Goal: Task Accomplishment & Management: Use online tool/utility

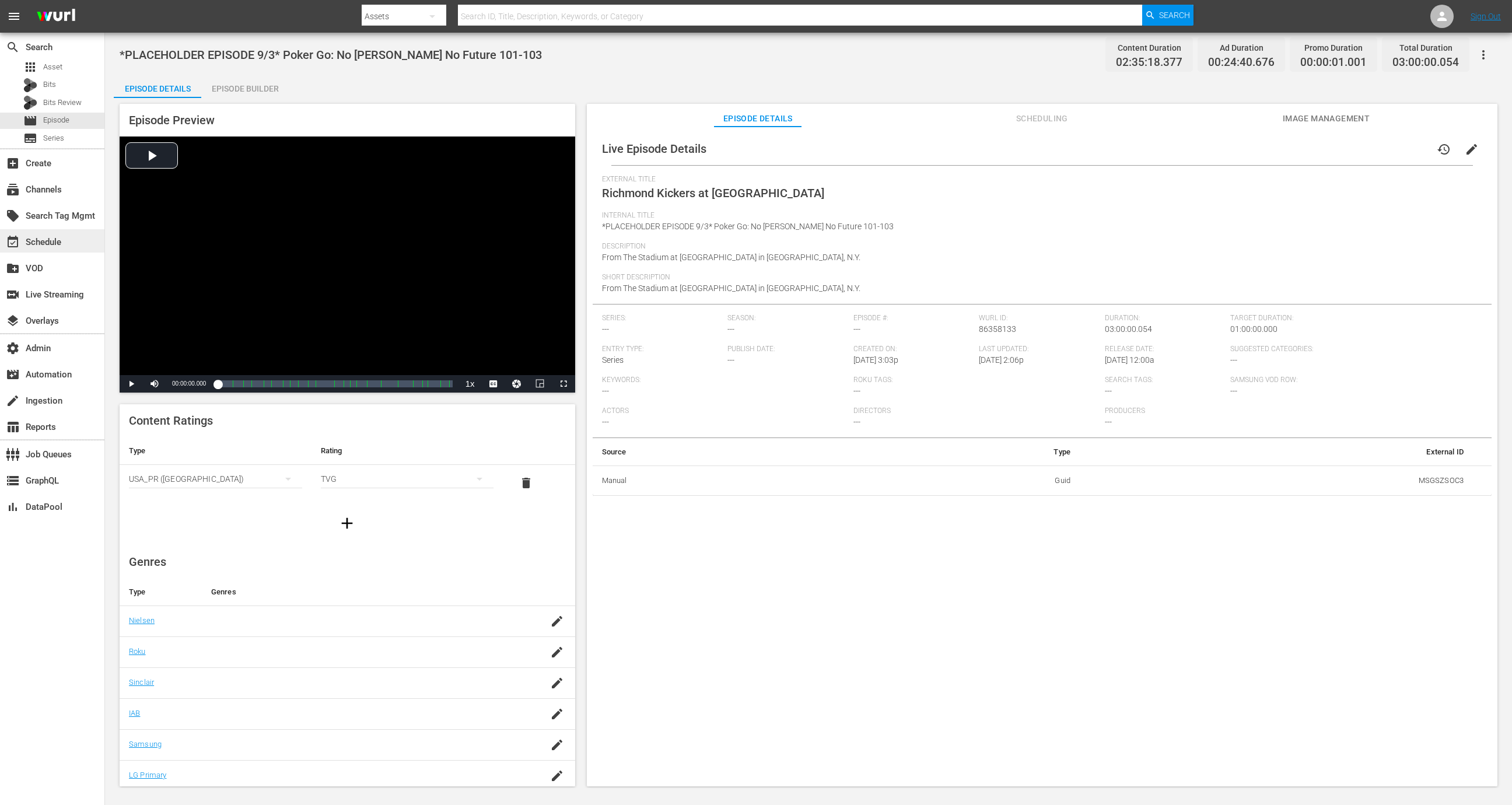
click at [57, 233] on div "event_available Schedule" at bounding box center [52, 241] width 104 height 23
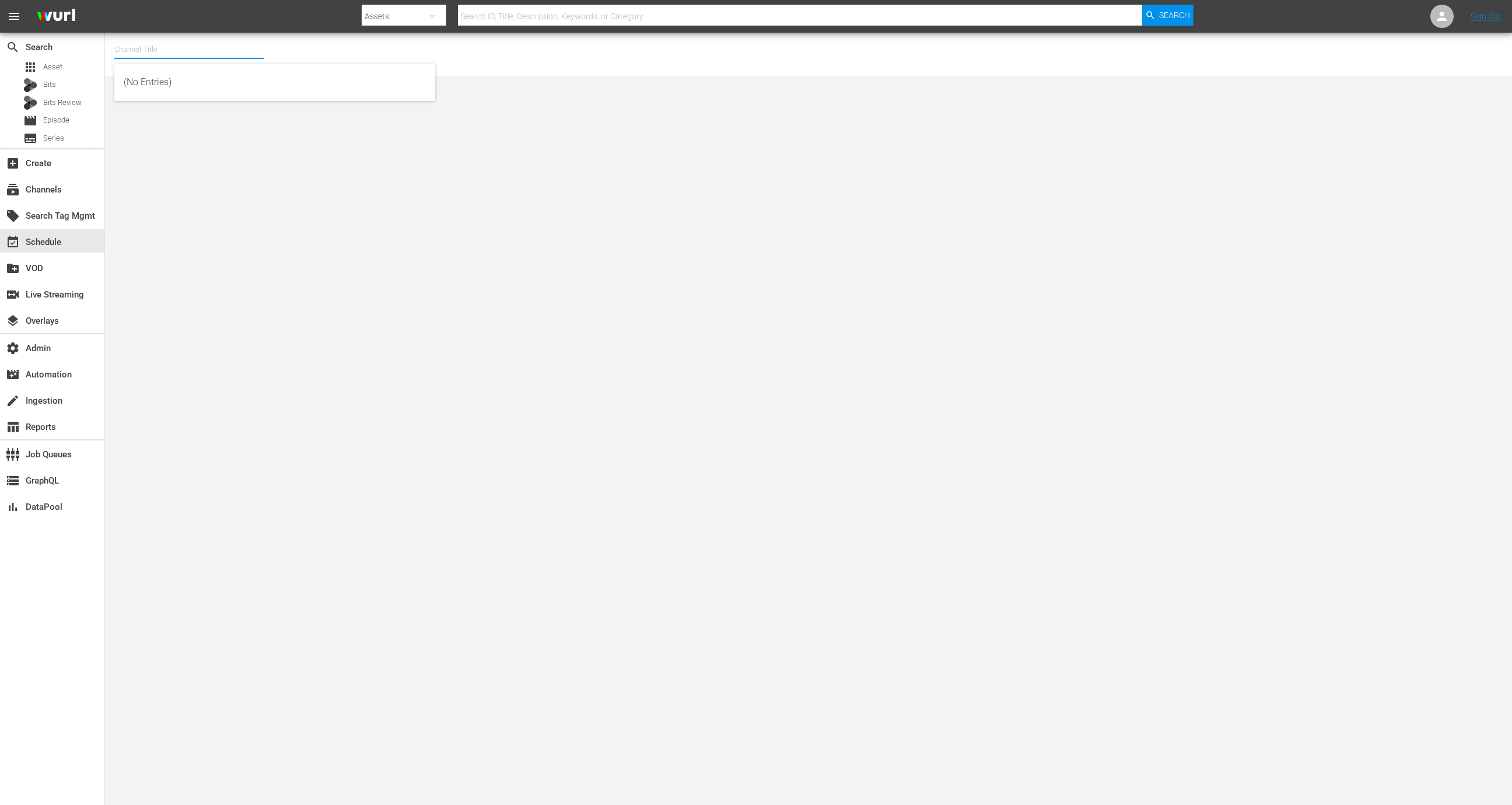
click at [151, 46] on input "text" at bounding box center [189, 49] width 150 height 28
click at [173, 47] on input "msgspor" at bounding box center [189, 49] width 150 height 28
type input "msg"
type input "S"
click at [211, 69] on div "MSG SportsZone (1386 - amc_msgsportszone_1)" at bounding box center [274, 82] width 302 height 28
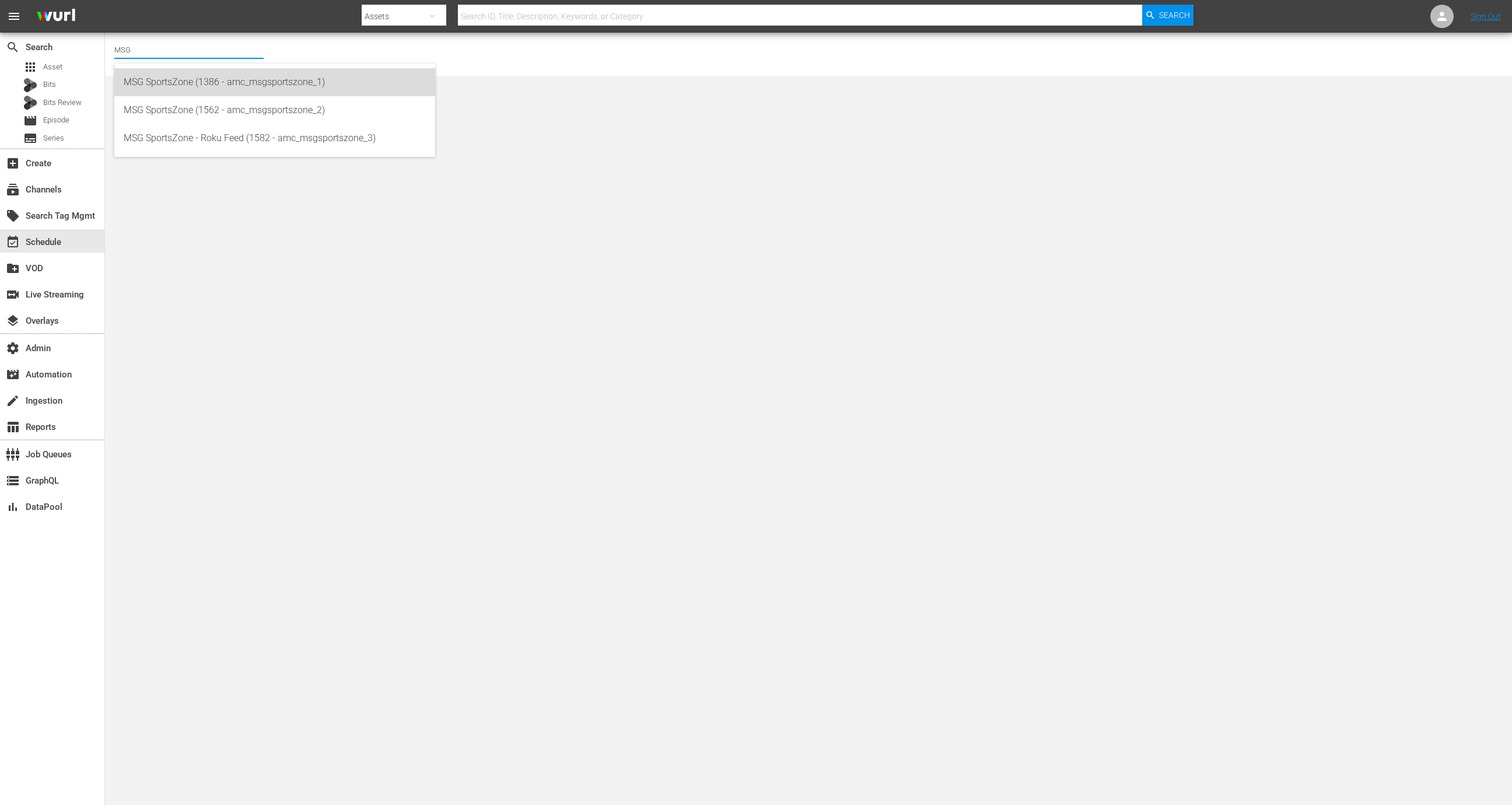
type input "MSG SportsZone (1386 - amc_msgsportszone_1)"
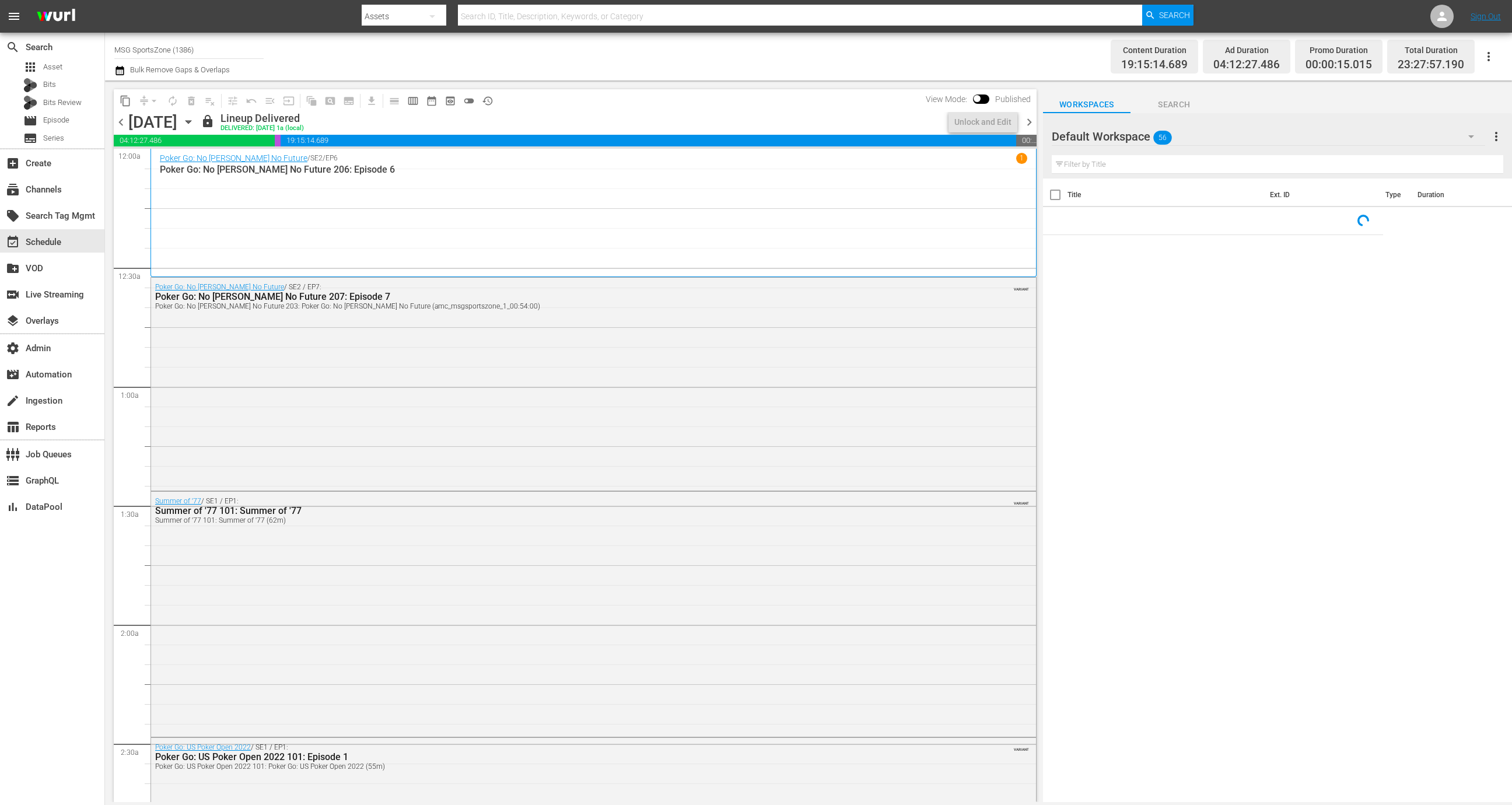
click at [191, 121] on icon "button" at bounding box center [188, 122] width 5 height 3
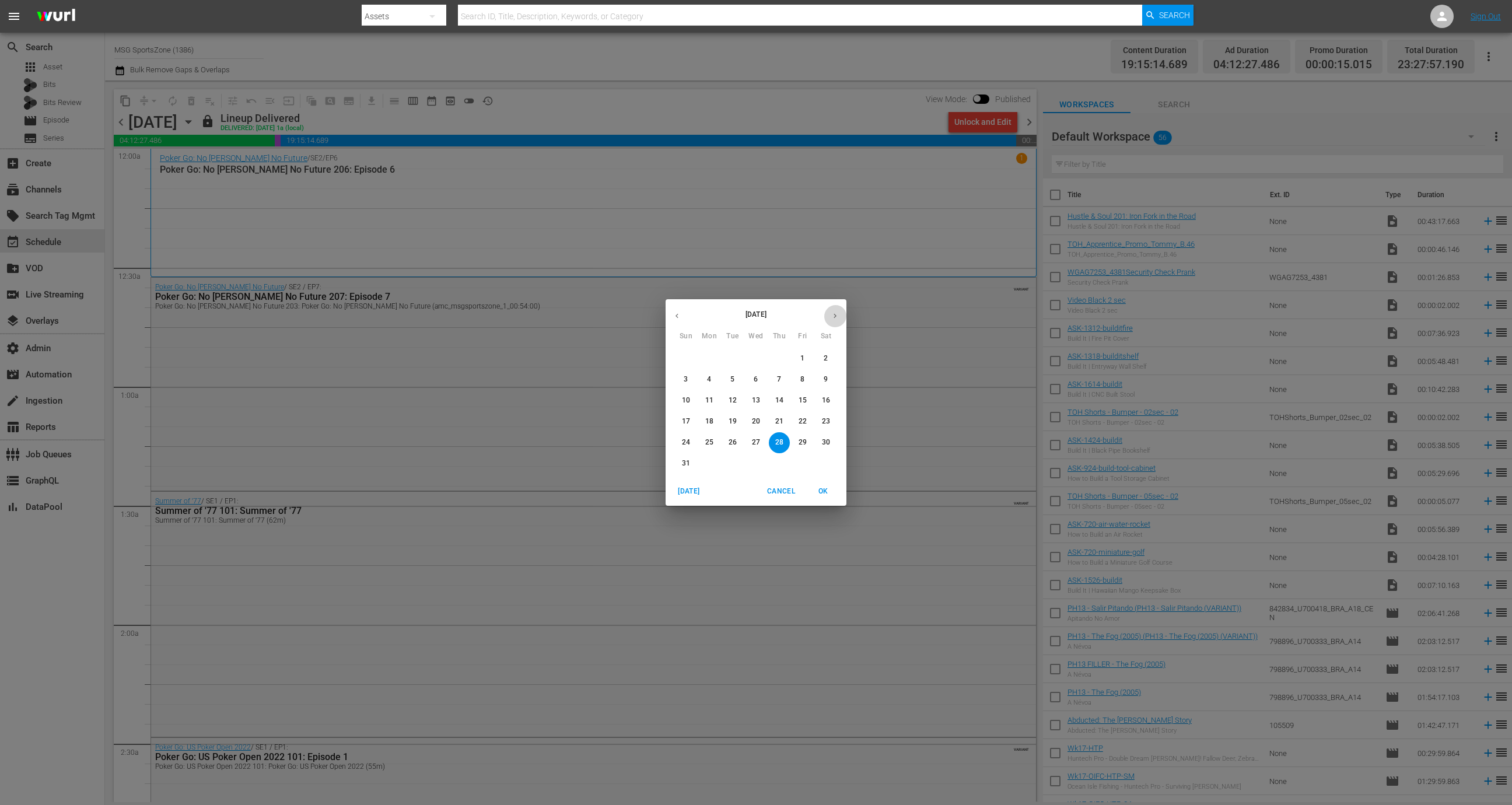
click at [837, 318] on icon "button" at bounding box center [835, 316] width 9 height 9
click at [759, 357] on span "3" at bounding box center [756, 358] width 21 height 10
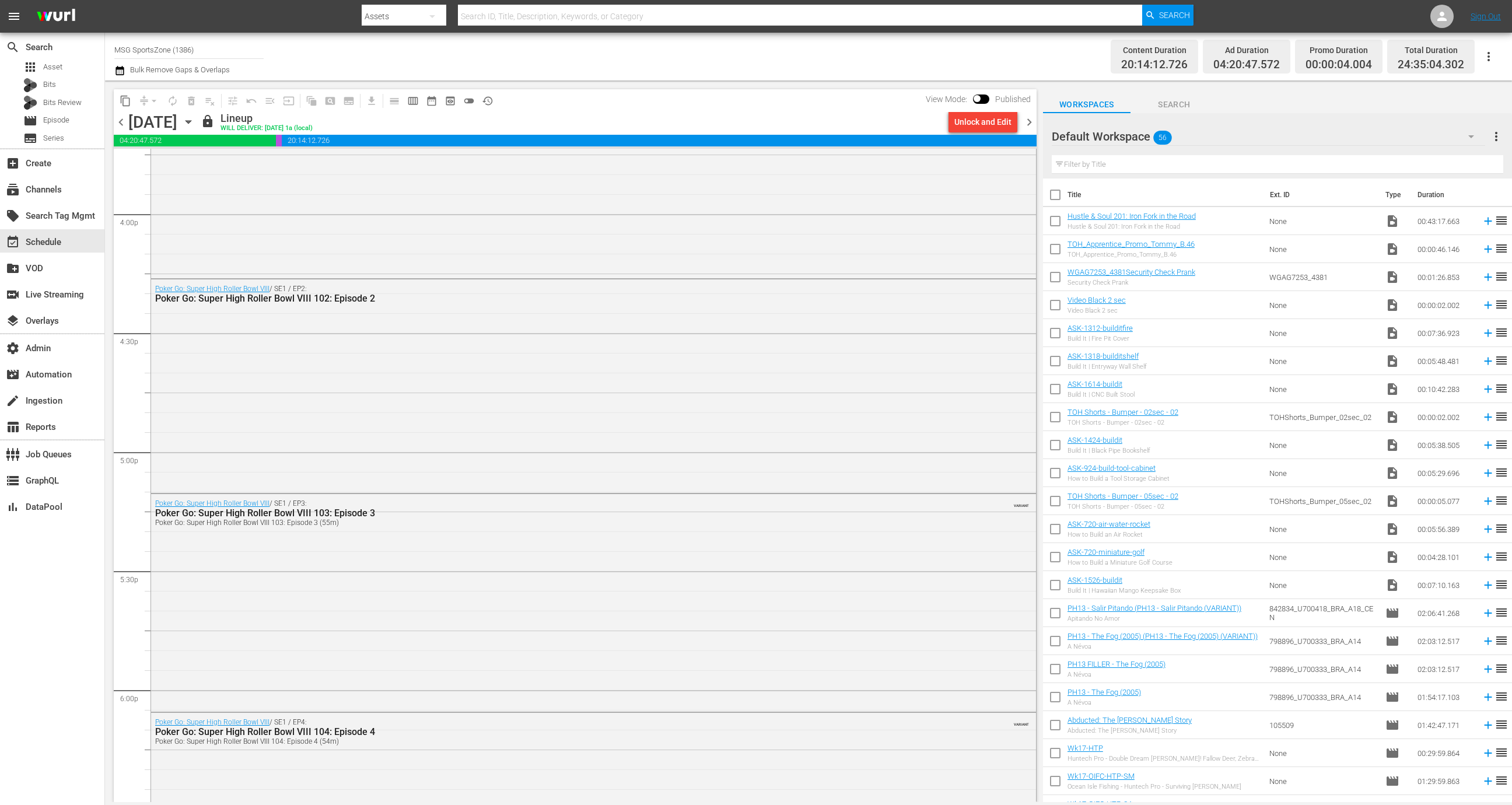
scroll to position [3241, 0]
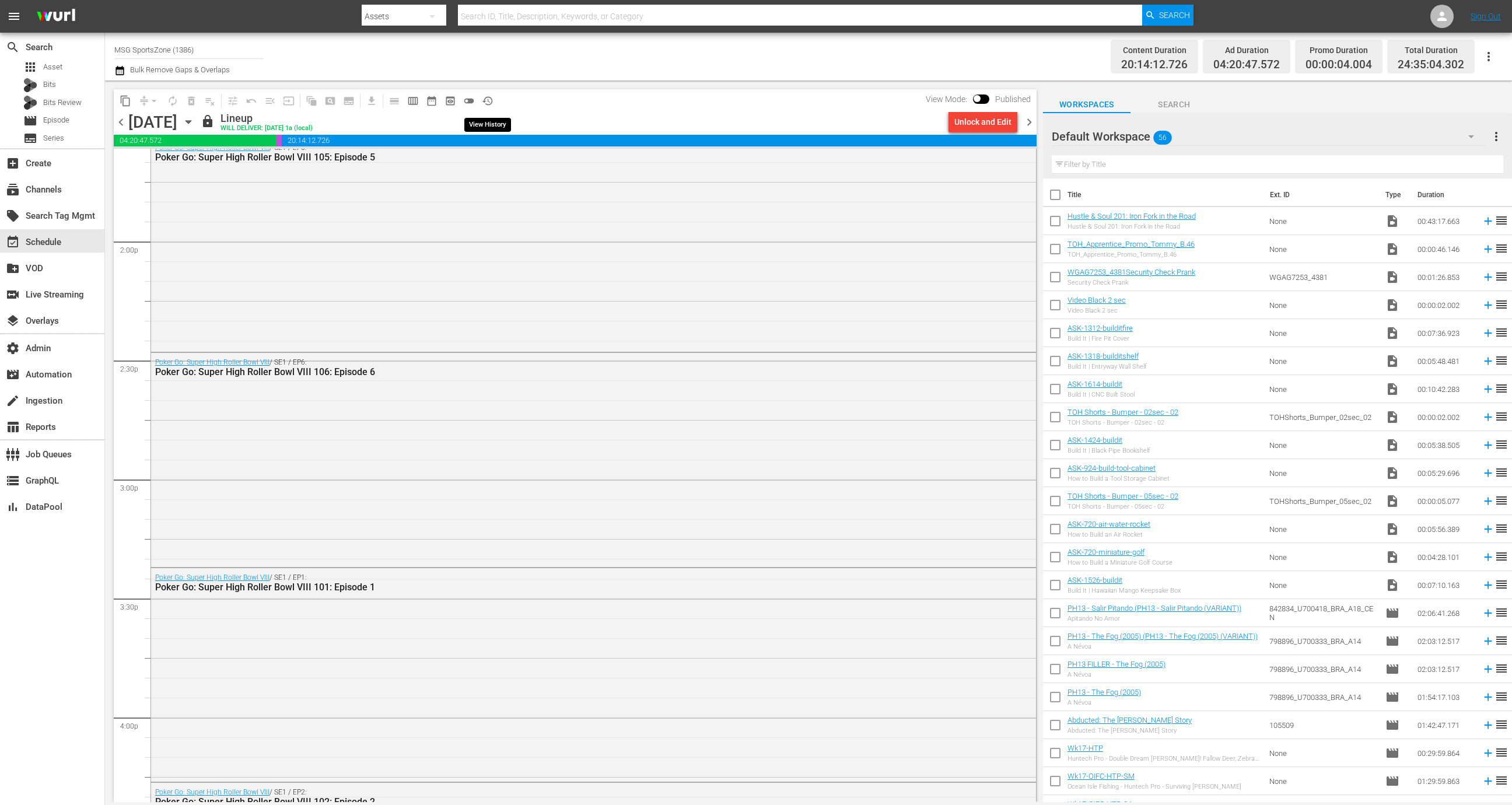
click at [492, 95] on span "history_outlined" at bounding box center [487, 101] width 12 height 12
